Goal: Check status: Check status

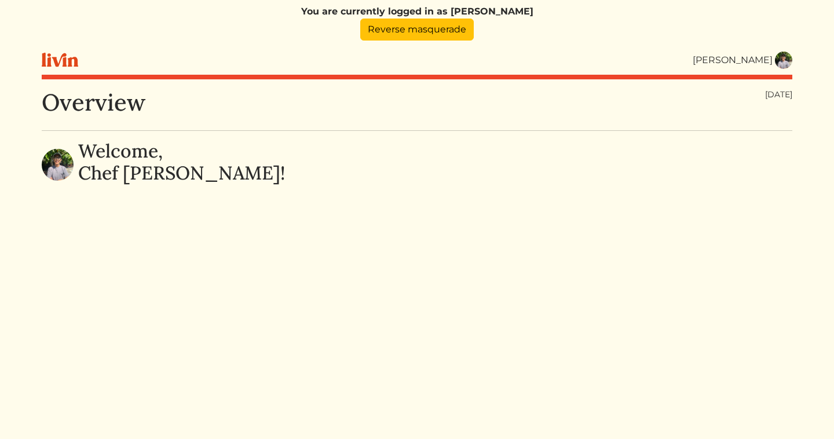
click at [790, 60] on img at bounding box center [783, 60] width 17 height 17
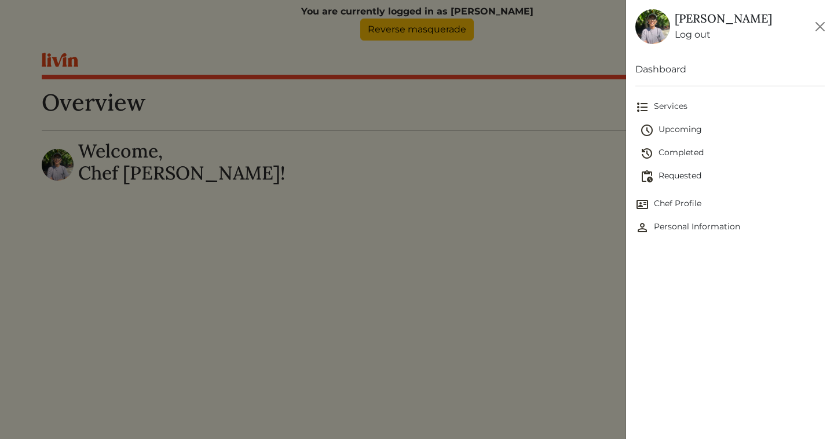
click at [673, 129] on span "Upcoming" at bounding box center [732, 130] width 185 height 14
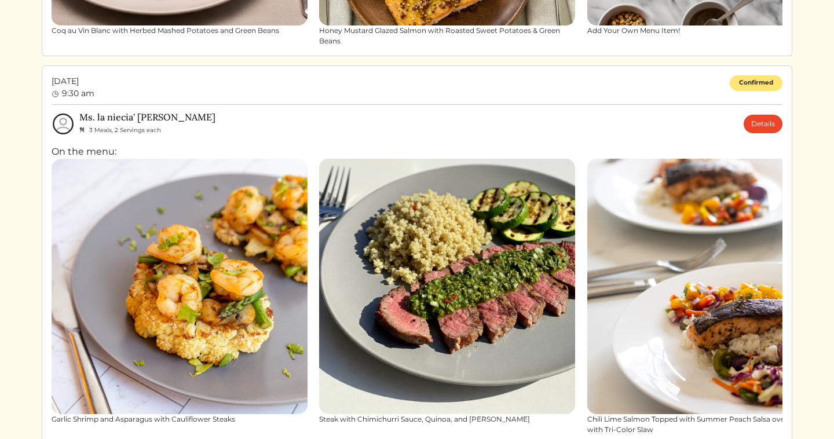
scroll to position [459, 0]
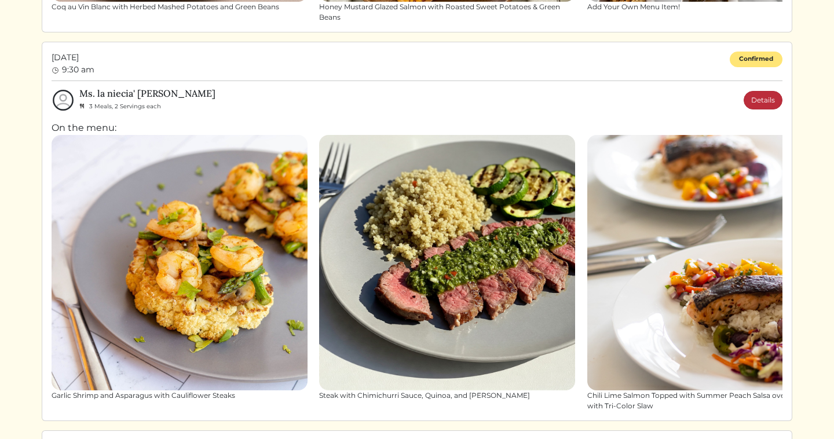
click at [762, 97] on link "Details" at bounding box center [762, 100] width 39 height 19
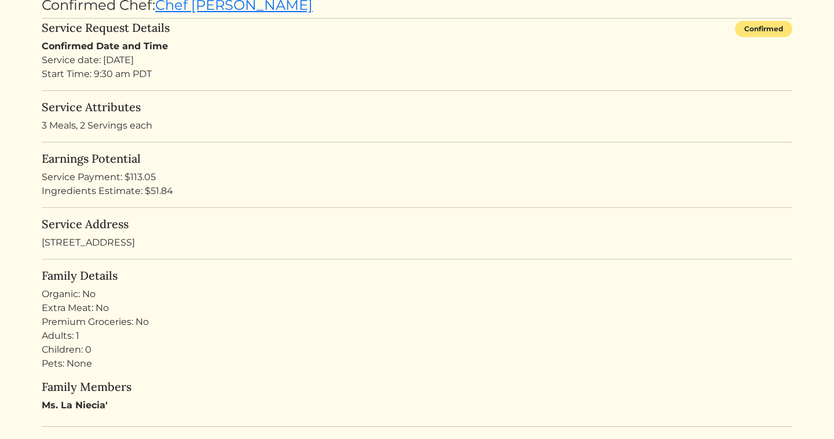
scroll to position [174, 0]
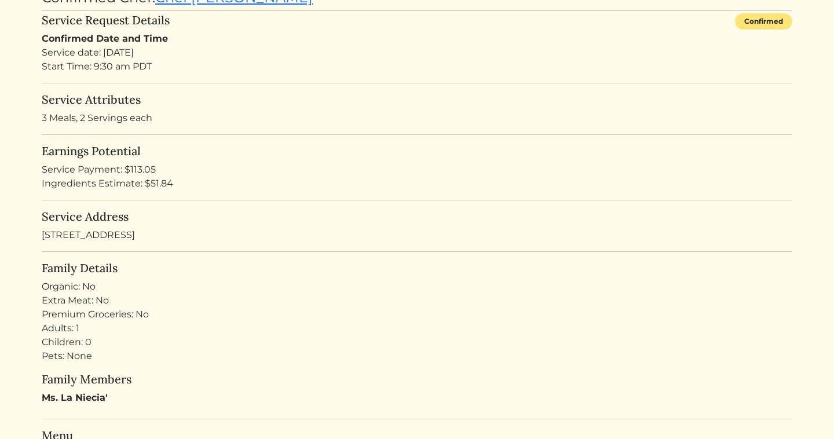
drag, startPoint x: 173, startPoint y: 185, endPoint x: 146, endPoint y: 184, distance: 26.1
click at [146, 184] on div "Ingredients Estimate: $51.84" at bounding box center [417, 184] width 750 height 14
click at [175, 186] on div "Ingredients Estimate: $51.84" at bounding box center [417, 184] width 750 height 14
click at [156, 182] on div "Ingredients Estimate: $51.84" at bounding box center [417, 184] width 750 height 14
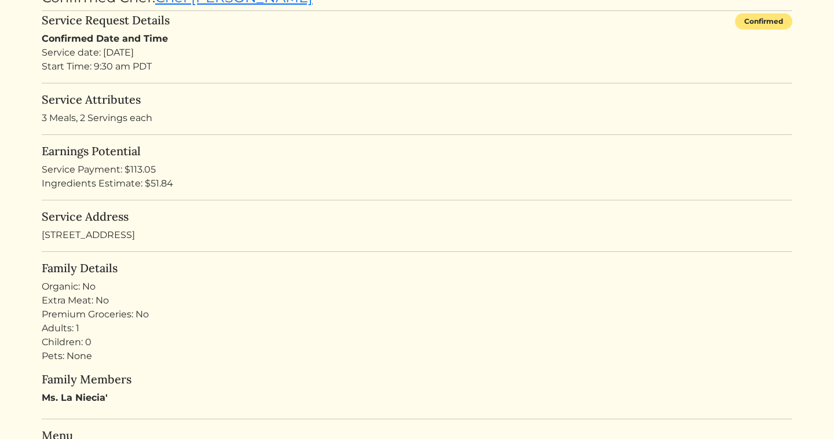
copy div "51.84"
click at [140, 172] on div "Service Payment: $113.05" at bounding box center [417, 170] width 750 height 14
copy div "113.05"
